Goal: Task Accomplishment & Management: Manage account settings

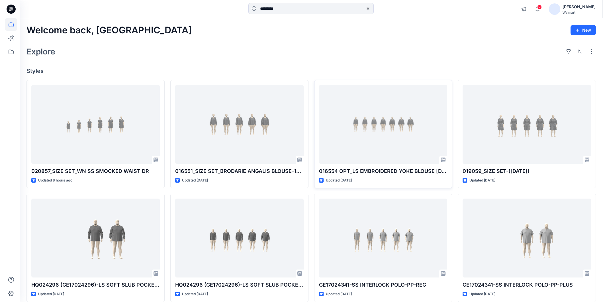
scroll to position [103, 0]
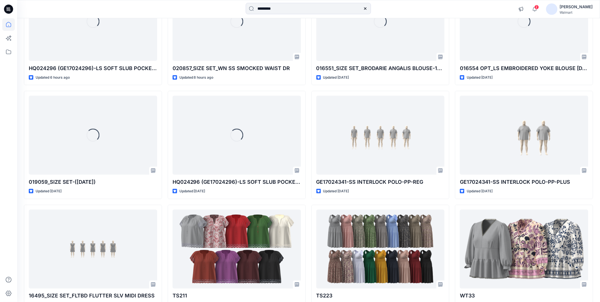
click at [582, 12] on div "Walmart" at bounding box center [576, 12] width 33 height 4
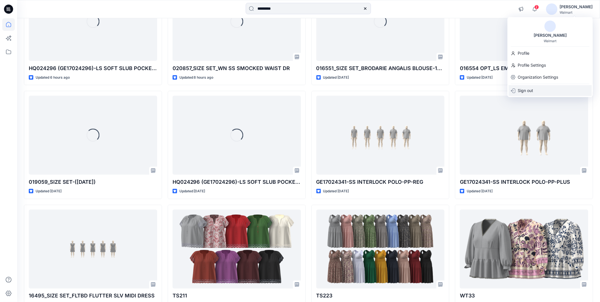
click at [525, 91] on p "Sign out" at bounding box center [525, 90] width 15 height 11
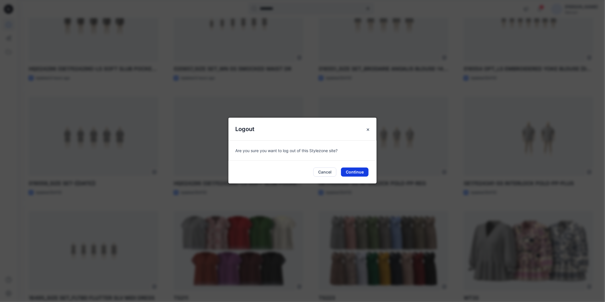
click at [356, 171] on button "Continue" at bounding box center [355, 171] width 28 height 9
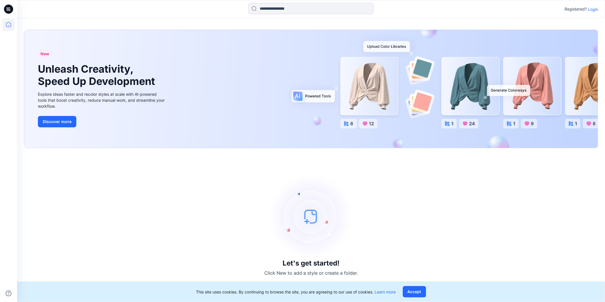
click at [591, 9] on p "Login" at bounding box center [593, 9] width 10 height 6
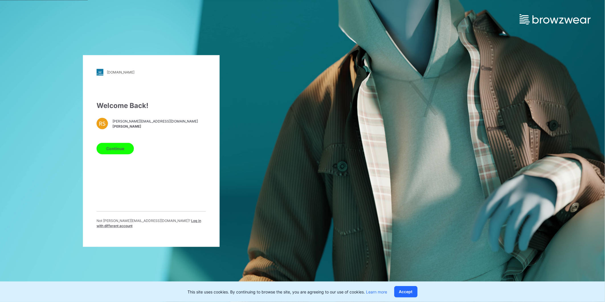
click at [170, 221] on span "Log in with different account" at bounding box center [149, 223] width 105 height 9
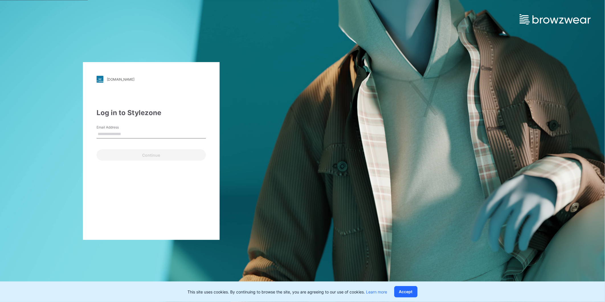
click at [122, 127] on label "Email Address" at bounding box center [117, 127] width 40 height 5
click at [122, 130] on input "Email Address" at bounding box center [151, 134] width 109 height 9
click at [122, 134] on input "Email Address" at bounding box center [151, 134] width 109 height 9
type input "**********"
drag, startPoint x: 123, startPoint y: 158, endPoint x: 123, endPoint y: 151, distance: 7.4
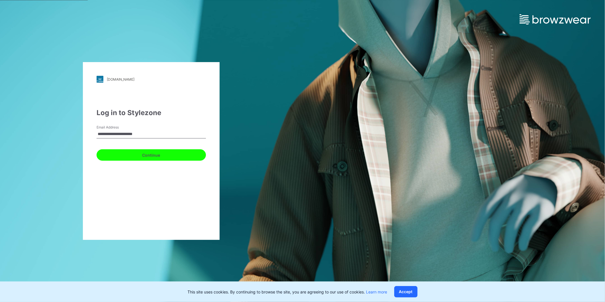
click at [123, 158] on button "Continue" at bounding box center [151, 154] width 109 height 11
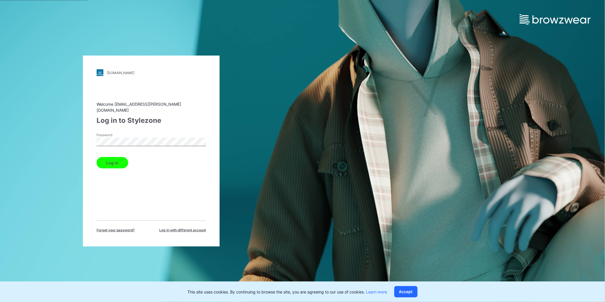
click at [110, 160] on button "Log in" at bounding box center [113, 162] width 32 height 11
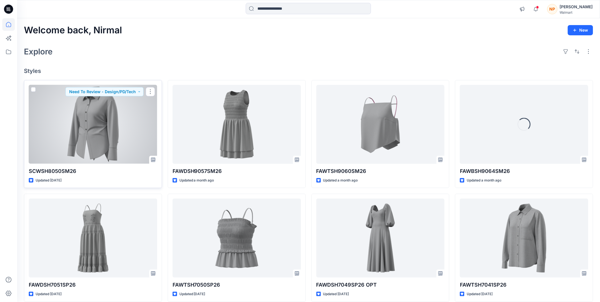
click at [65, 136] on div at bounding box center [93, 124] width 128 height 79
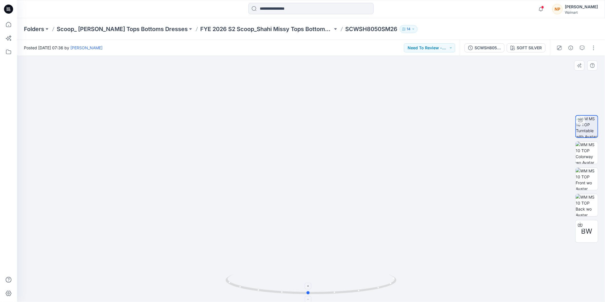
drag, startPoint x: 382, startPoint y: 288, endPoint x: 380, endPoint y: 281, distance: 7.7
click at [380, 281] on icon at bounding box center [312, 284] width 172 height 21
drag, startPoint x: 359, startPoint y: 292, endPoint x: 331, endPoint y: 281, distance: 30.2
click at [391, 290] on icon at bounding box center [312, 284] width 172 height 21
